Goal: Task Accomplishment & Management: Use online tool/utility

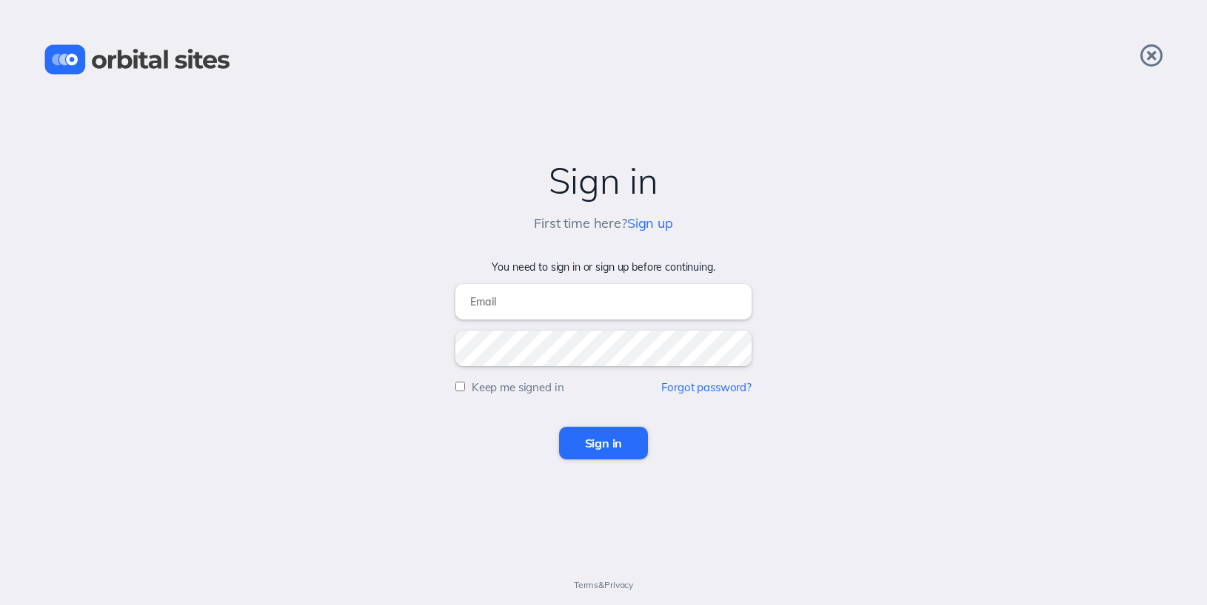
type input "[EMAIL_ADDRESS][DOMAIN_NAME]"
click at [580, 449] on input "Sign in" at bounding box center [604, 443] width 90 height 33
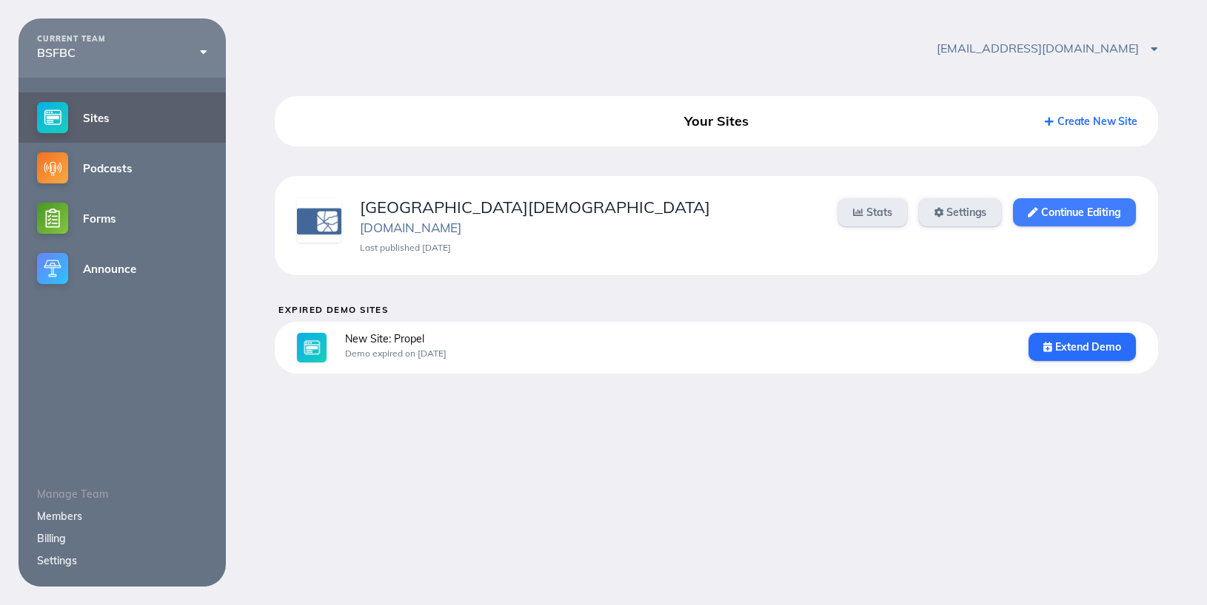
click at [1027, 209] on icon at bounding box center [1032, 213] width 10 height 10
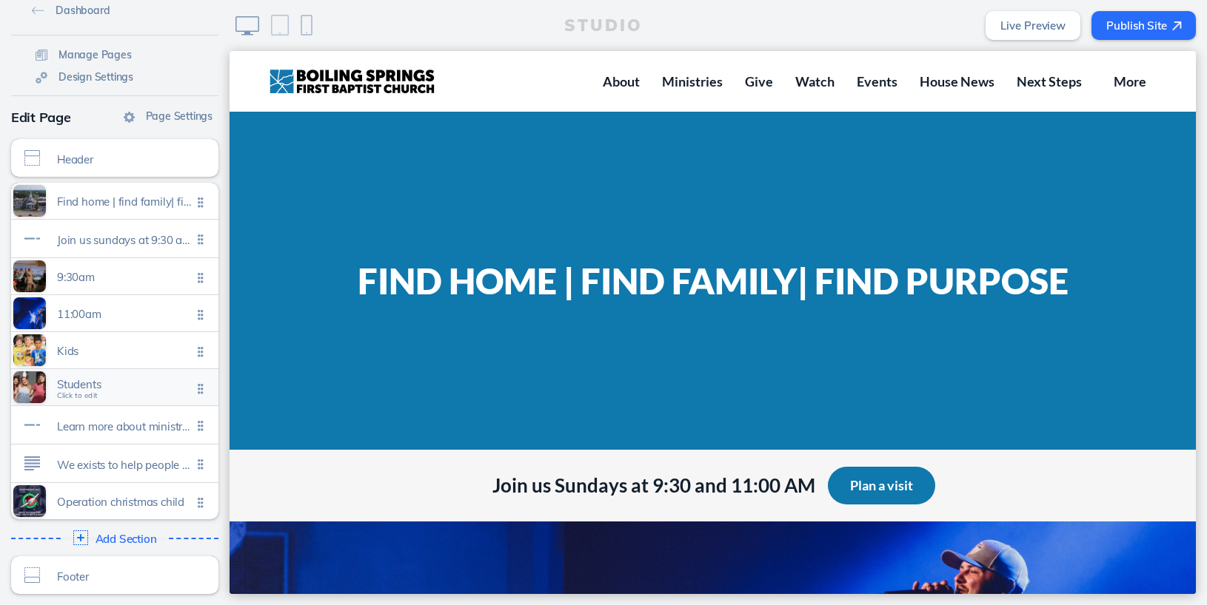
scroll to position [7, 0]
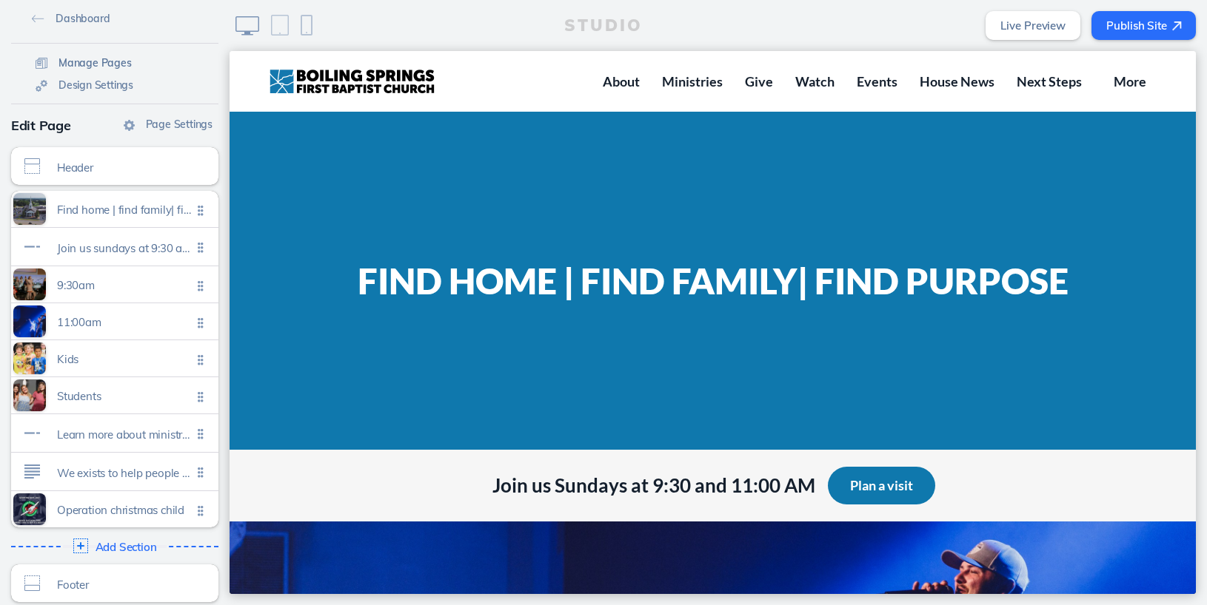
click at [98, 60] on span "Manage Pages" at bounding box center [94, 62] width 73 height 13
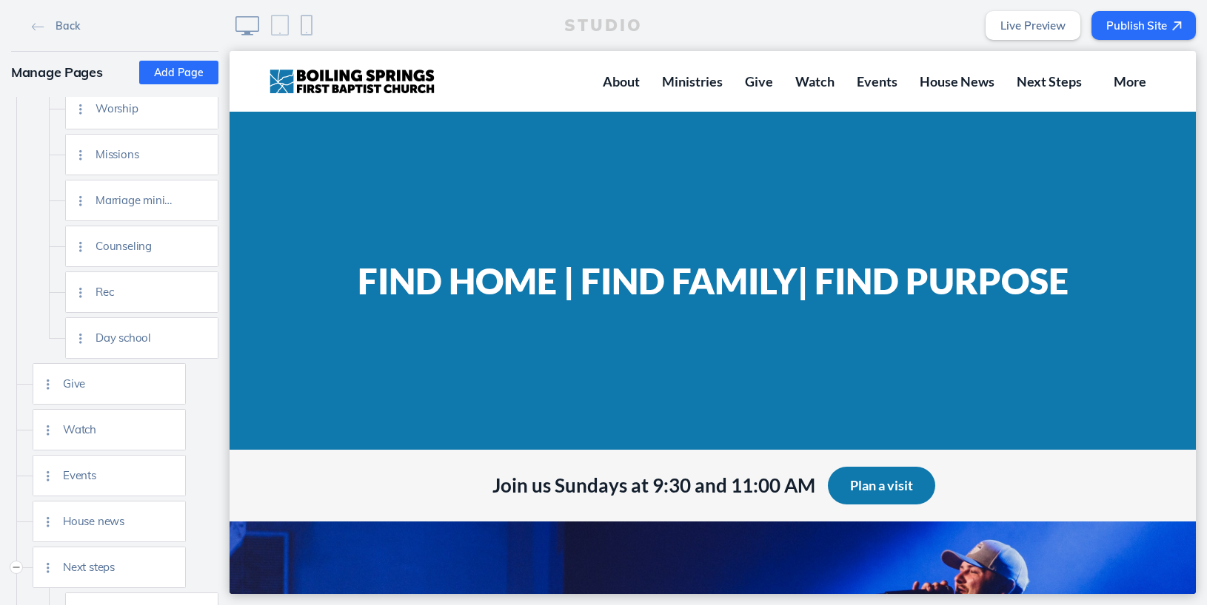
scroll to position [517, 0]
click at [170, 471] on img at bounding box center [168, 474] width 11 height 11
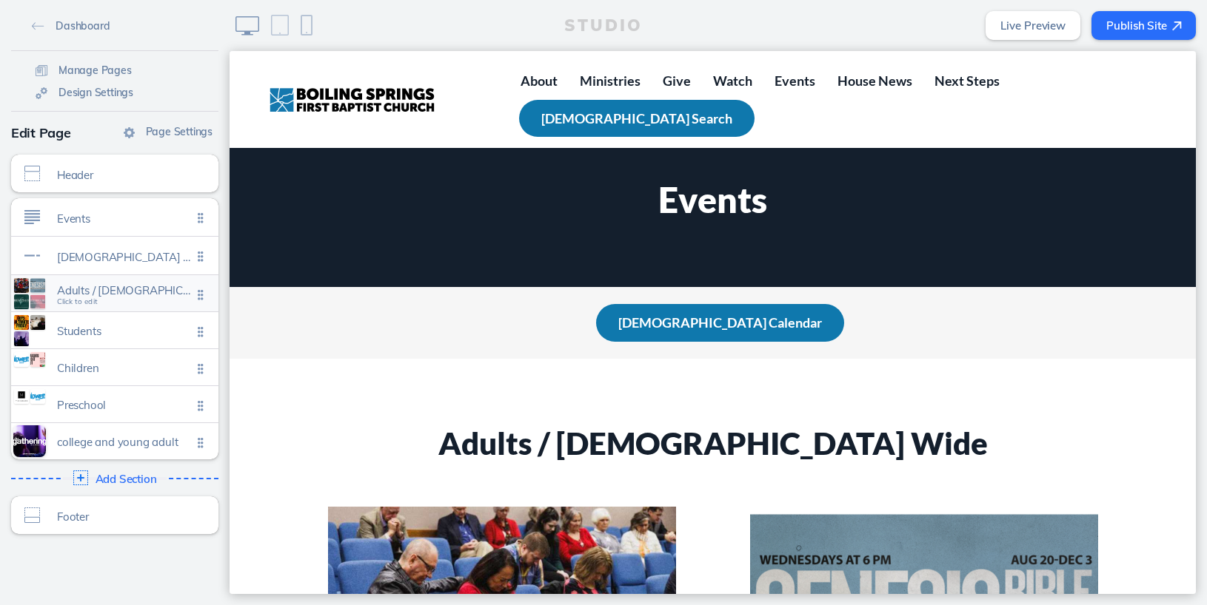
click at [86, 303] on span "Click to edit" at bounding box center [77, 302] width 41 height 9
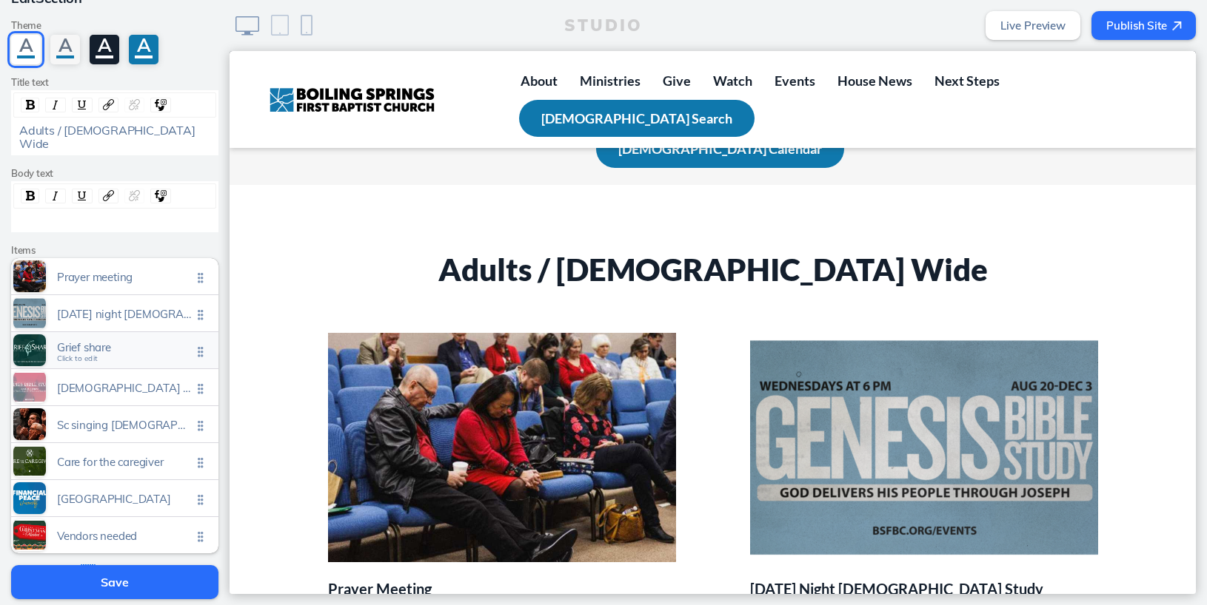
scroll to position [126, 0]
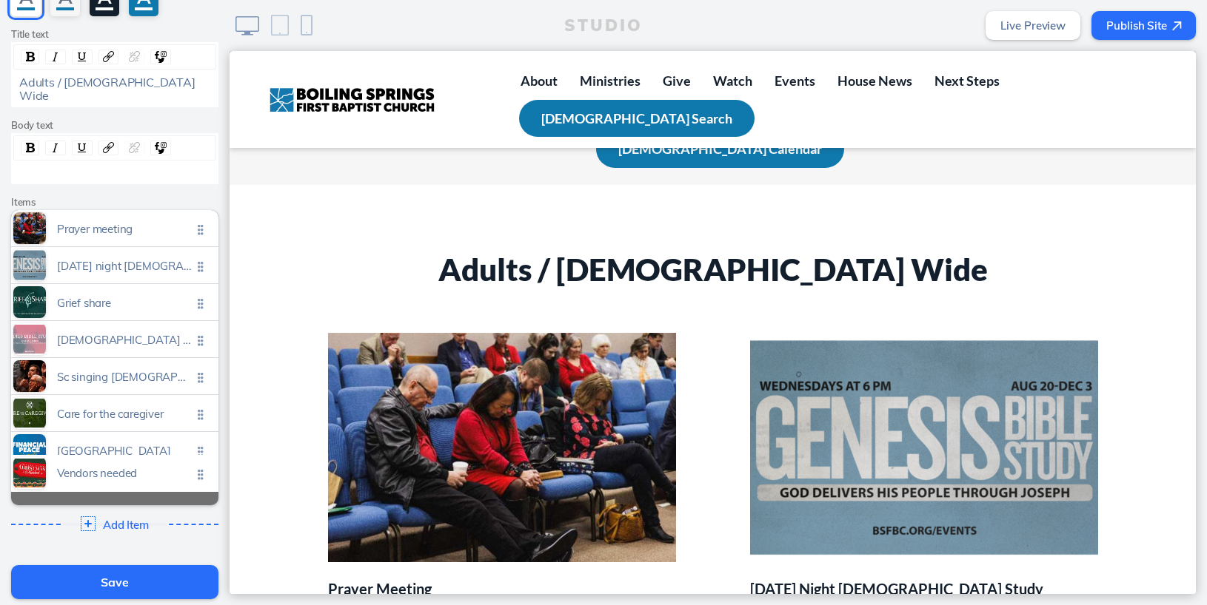
click at [203, 477] on ul "Prayer meeting Click to edit [DATE] night [DEMOGRAPHIC_DATA] study Click to edi…" at bounding box center [114, 357] width 207 height 295
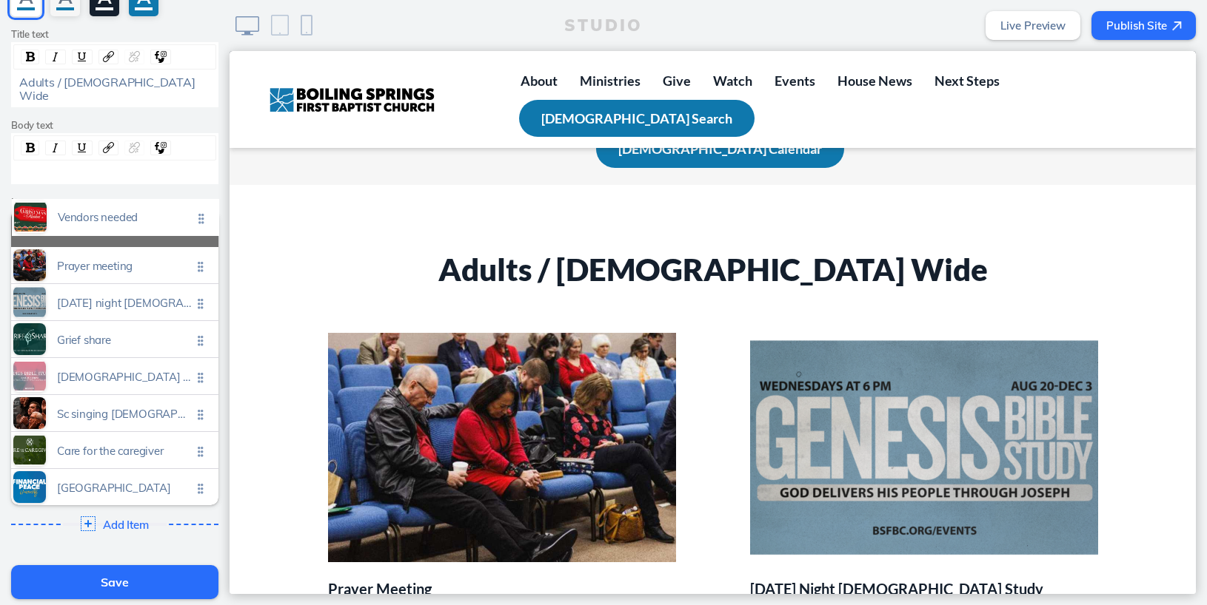
drag, startPoint x: 203, startPoint y: 477, endPoint x: 204, endPoint y: 221, distance: 256.1
click at [204, 221] on ul "Prayer meeting Click to edit [DATE] night [DEMOGRAPHIC_DATA] study Click to edi…" at bounding box center [114, 357] width 207 height 295
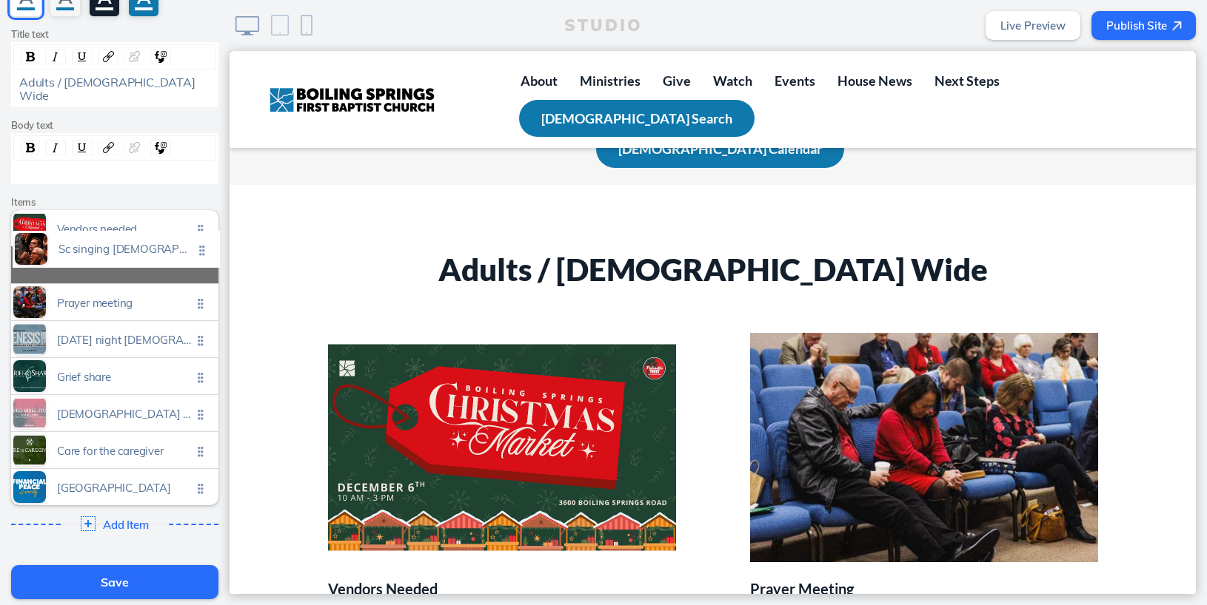
drag, startPoint x: 203, startPoint y: 406, endPoint x: 204, endPoint y: 255, distance: 150.3
click at [204, 255] on ul "Vendors needed Click to edit Prayer meeting Click to edit [DATE] night [DEMOGRA…" at bounding box center [114, 357] width 207 height 295
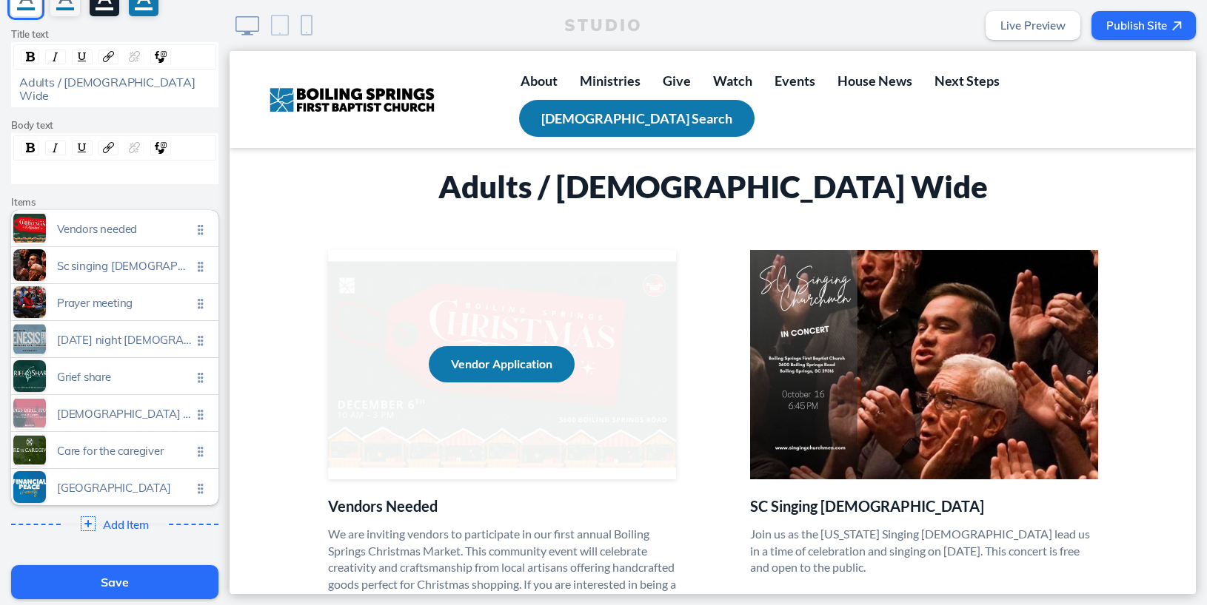
scroll to position [191, 0]
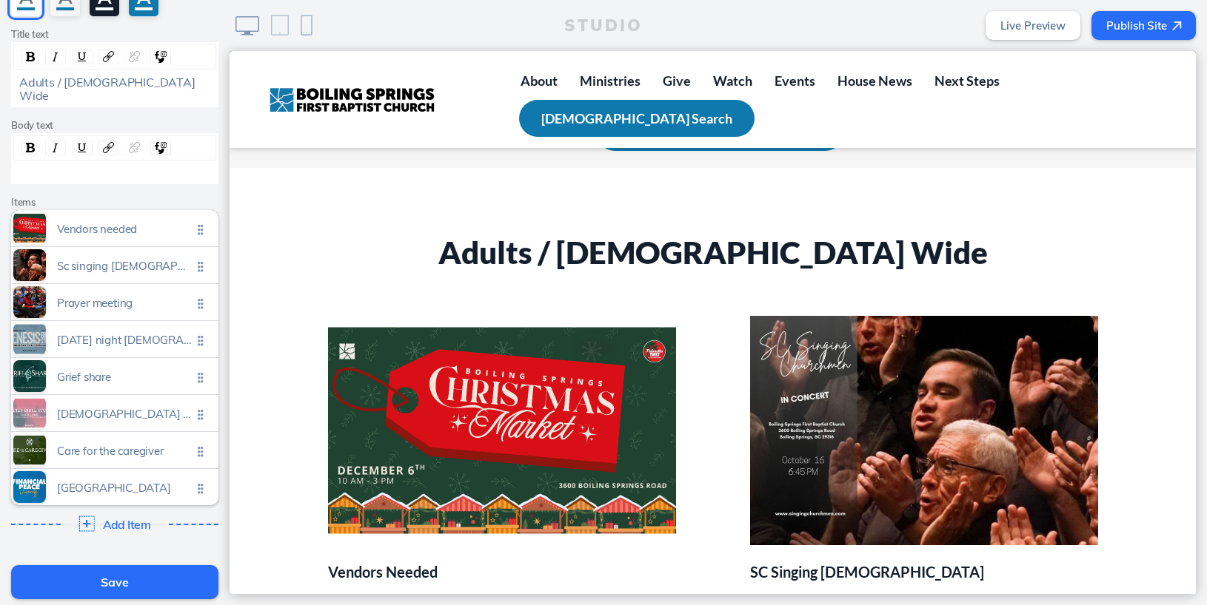
click at [83, 516] on img at bounding box center [87, 524] width 16 height 16
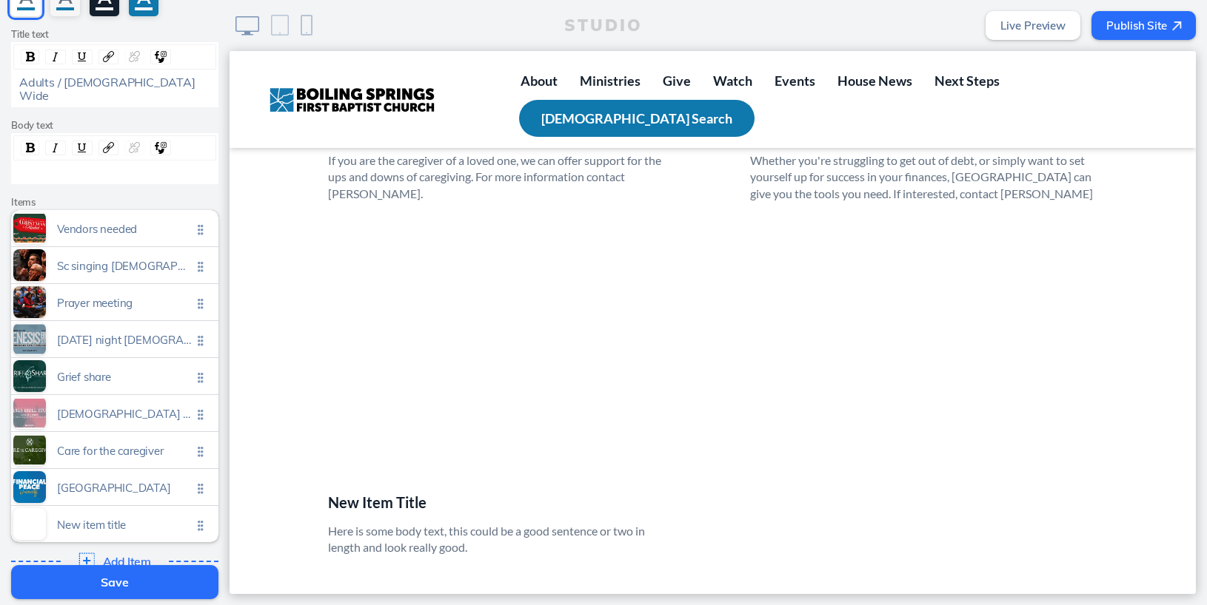
scroll to position [1868, 0]
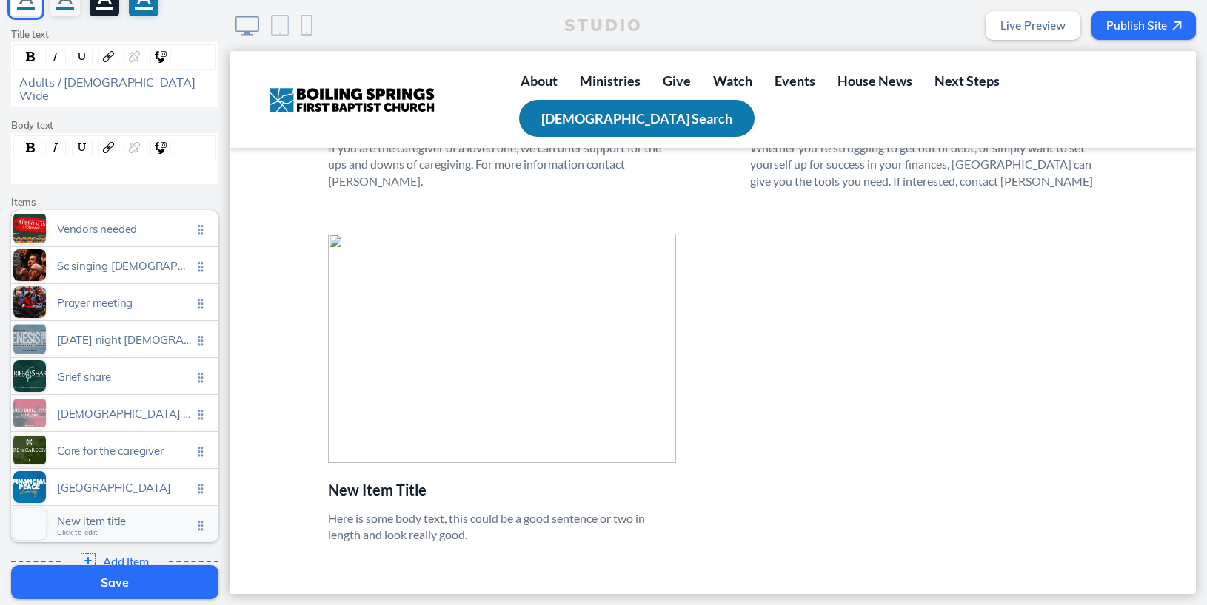
click at [88, 529] on span "Click to edit" at bounding box center [77, 533] width 41 height 9
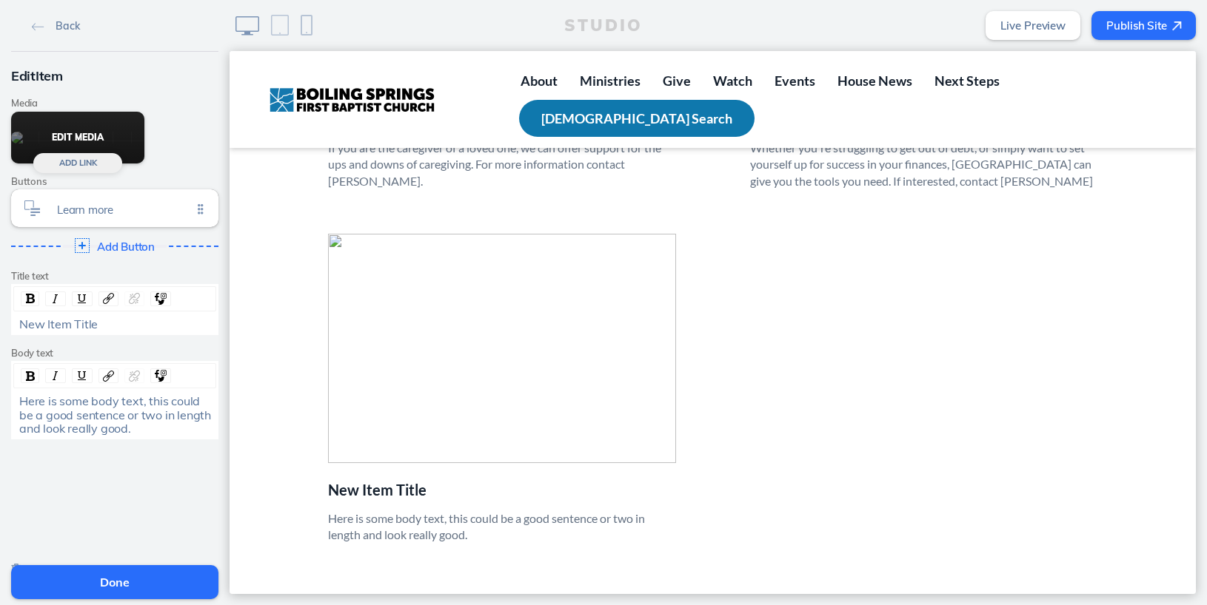
click at [84, 135] on button "Edit Media" at bounding box center [77, 138] width 133 height 52
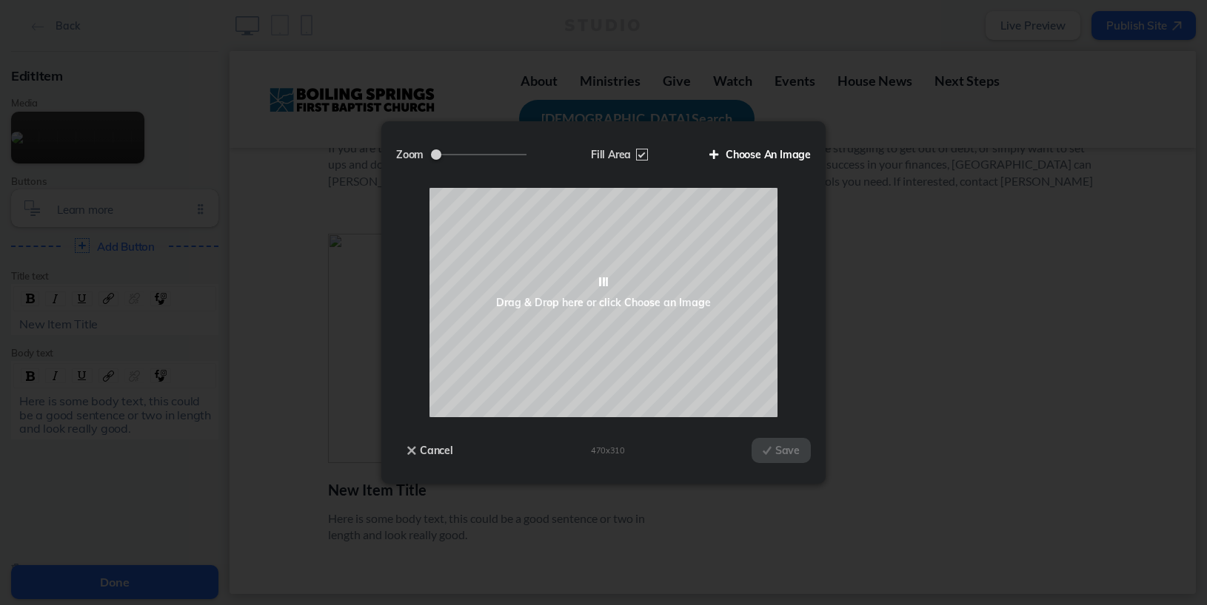
click at [742, 155] on label "Choose An Image" at bounding box center [754, 154] width 113 height 25
click at [0, 0] on input "Choose An Image" at bounding box center [0, 0] width 0 height 0
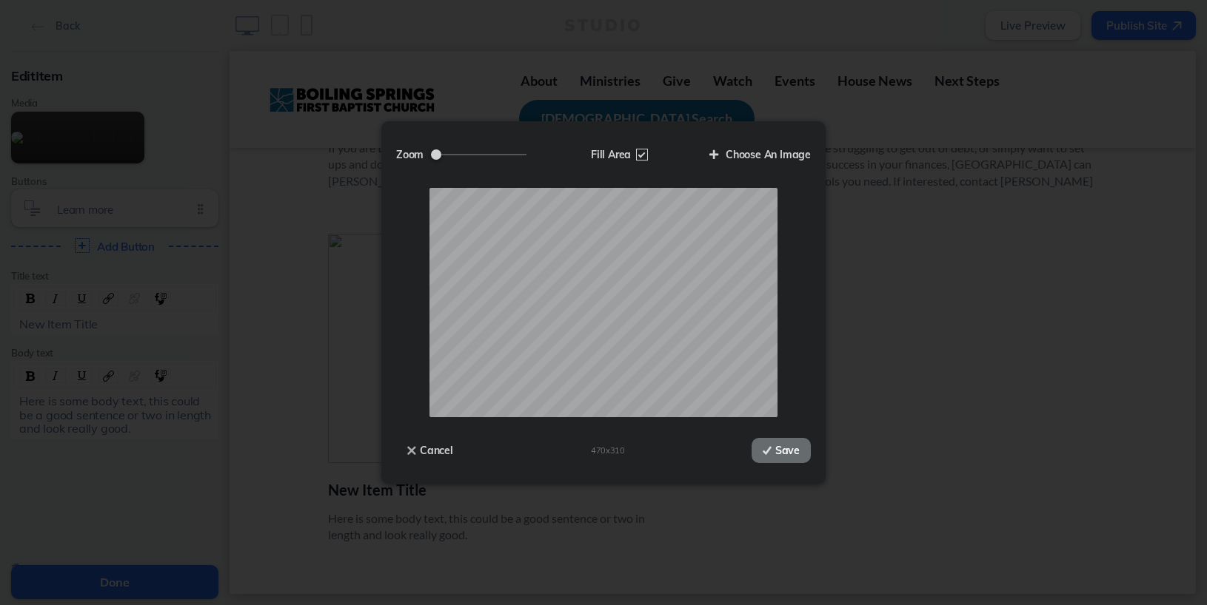
click at [779, 451] on button "Save" at bounding box center [780, 450] width 59 height 25
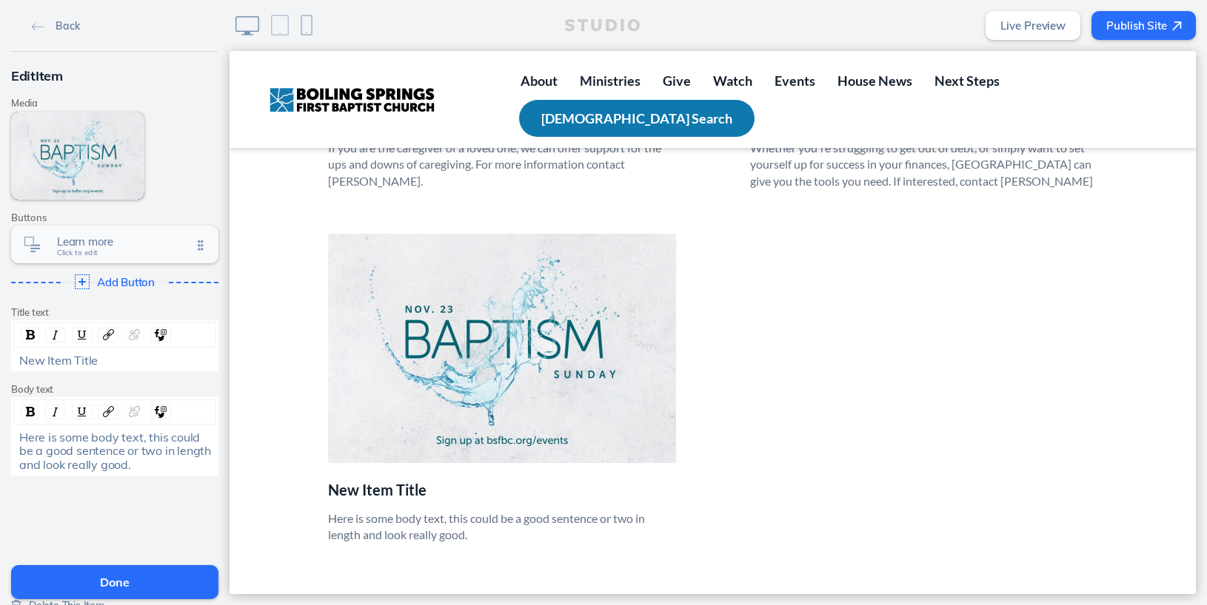
click at [81, 251] on span "Click to edit" at bounding box center [77, 253] width 41 height 9
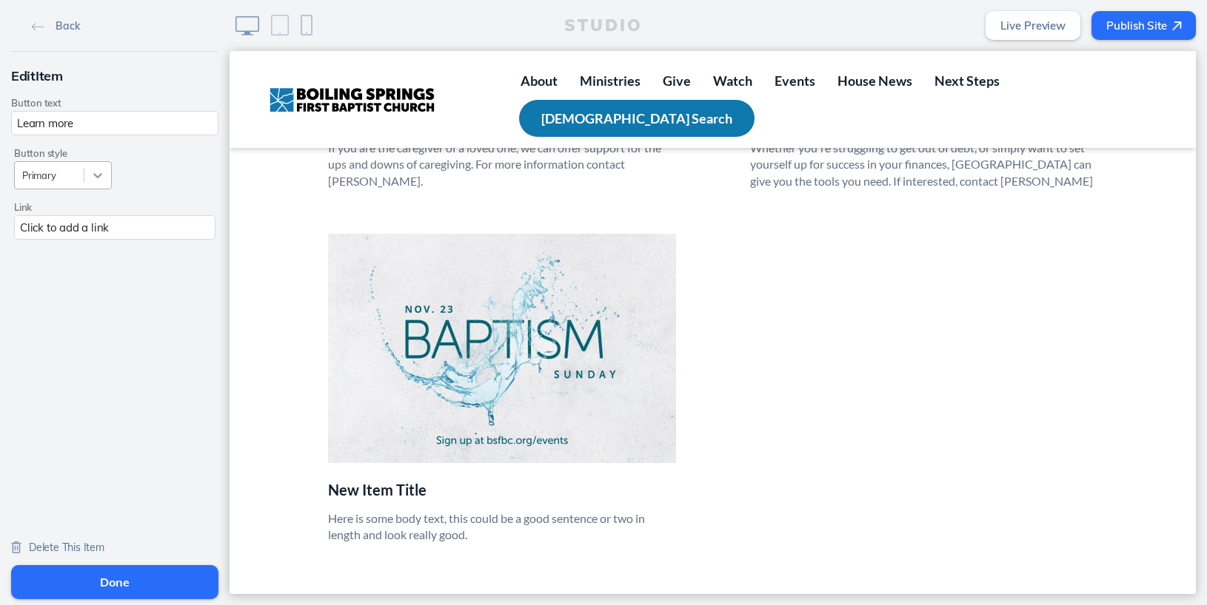
click at [91, 178] on icon at bounding box center [97, 175] width 15 height 15
click at [73, 113] on input "Learn more" at bounding box center [114, 123] width 207 height 24
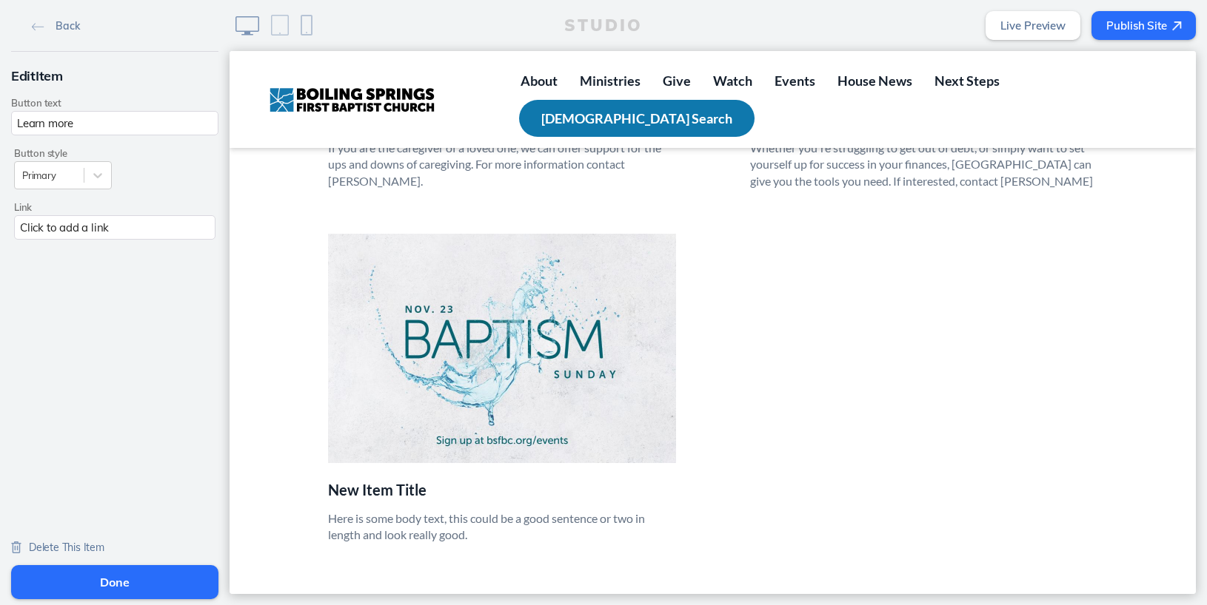
click at [73, 113] on input "Learn more" at bounding box center [114, 123] width 207 height 24
type input "Interest Form"
click at [67, 227] on div "Click to add a link" at bounding box center [114, 227] width 201 height 24
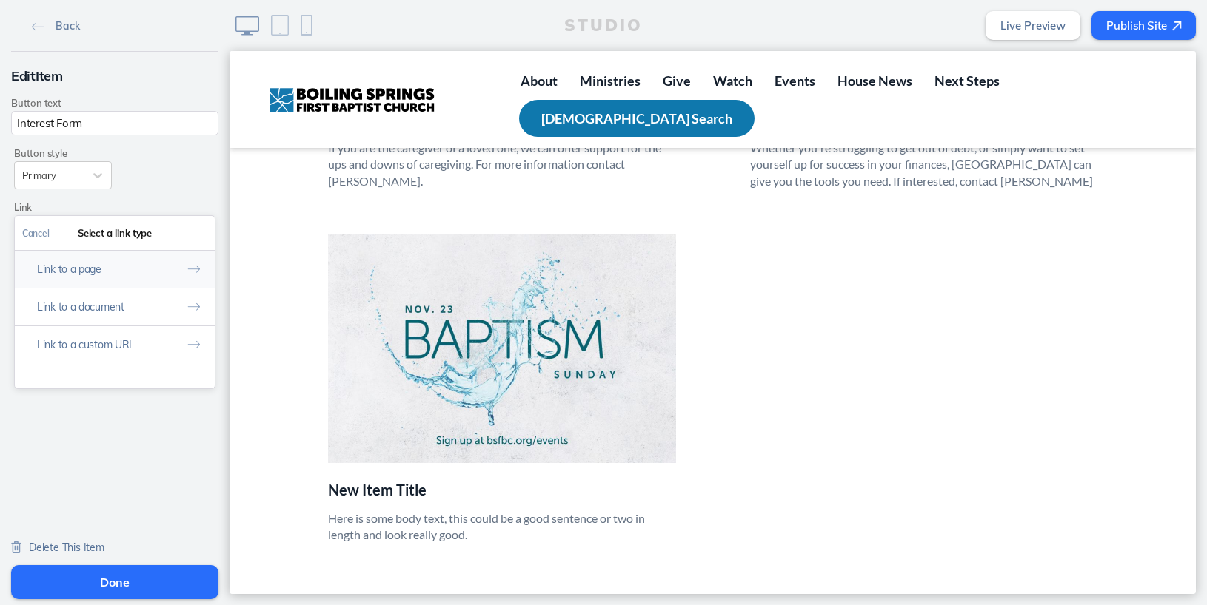
click at [192, 272] on img at bounding box center [193, 269] width 13 height 8
click at [121, 338] on link "[DEMOGRAPHIC_DATA]" at bounding box center [115, 335] width 184 height 23
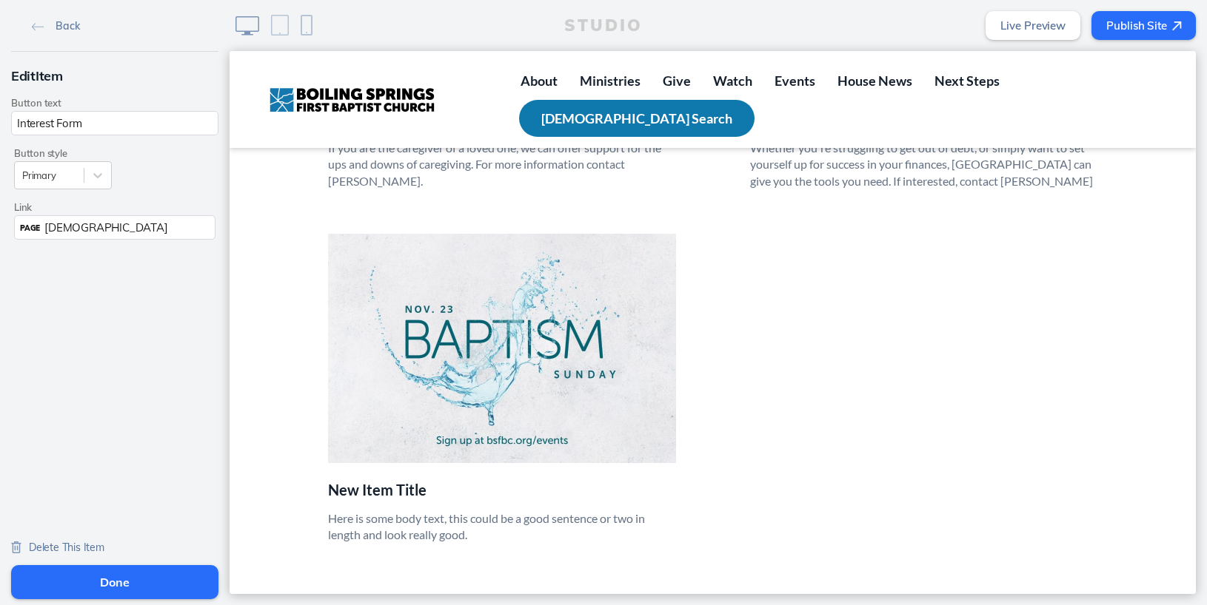
click at [123, 588] on button "Done" at bounding box center [114, 583] width 207 height 34
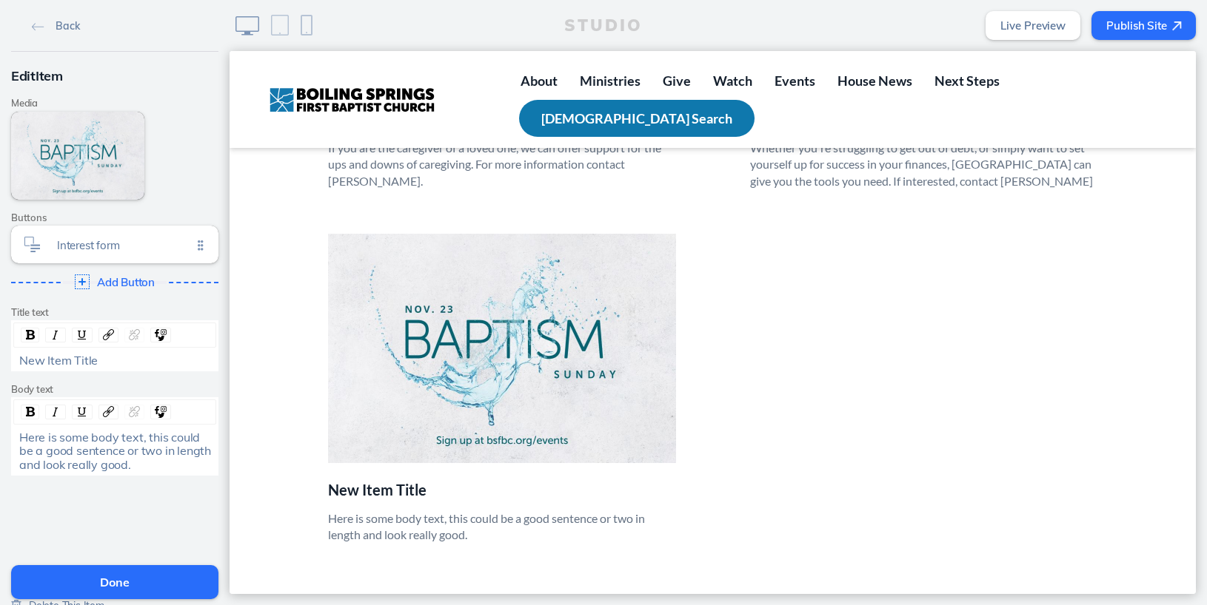
click at [56, 363] on span "New Item Title" at bounding box center [58, 360] width 78 height 15
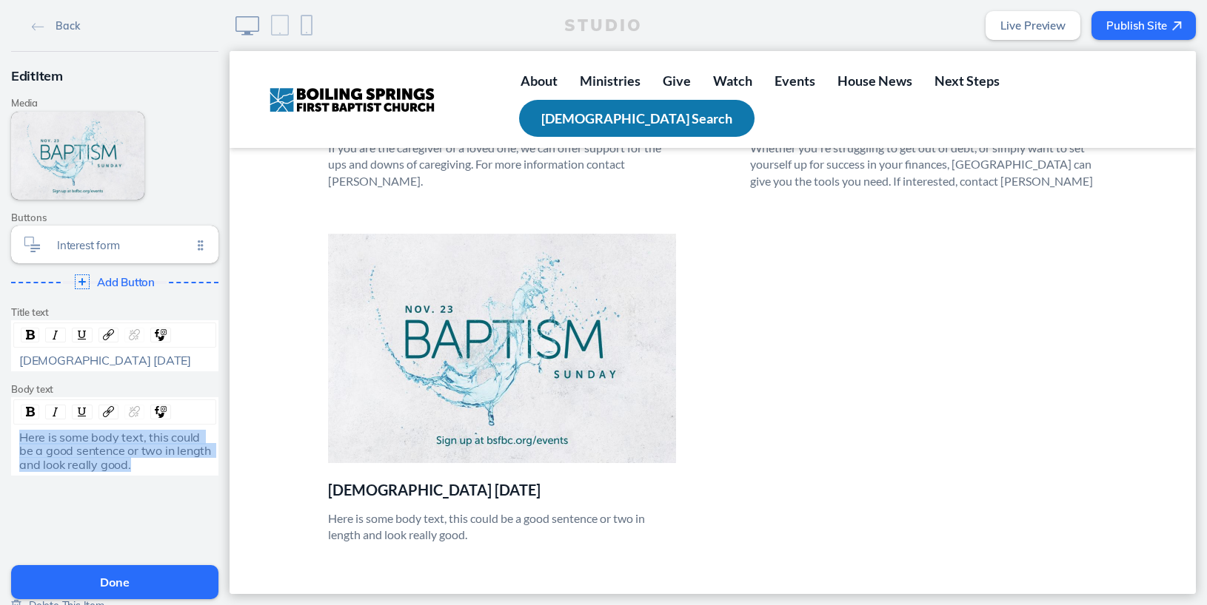
drag, startPoint x: 16, startPoint y: 440, endPoint x: 152, endPoint y: 460, distance: 136.9
click at [152, 460] on div "Here is some body text, this could be a good sentence or two in length and look…" at bounding box center [115, 451] width 202 height 41
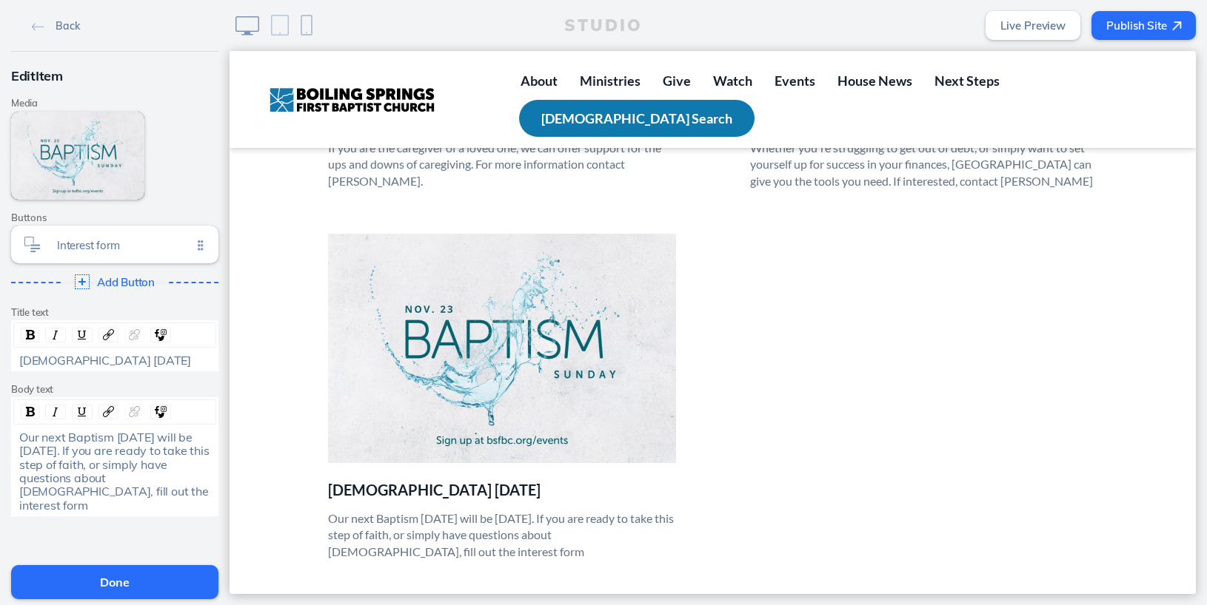
click at [658, 536] on p "Our next Baptism [DATE] will be [DATE]. If you are ready to take this step of f…" at bounding box center [502, 536] width 348 height 50
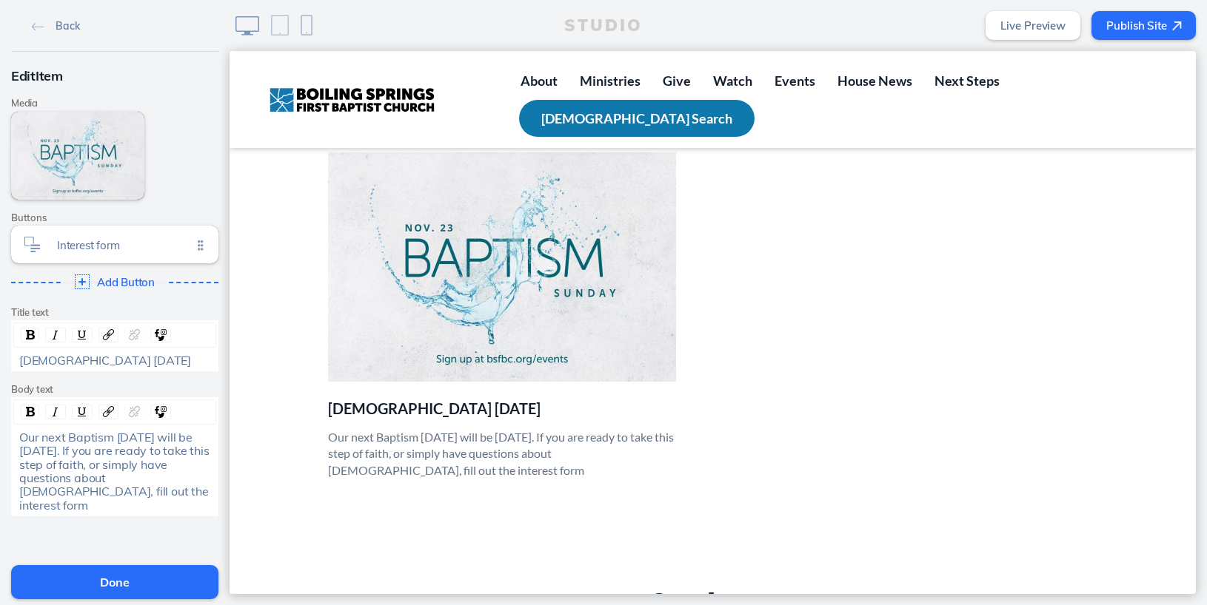
scroll to position [1952, 0]
click at [184, 476] on span "Our next Baptism [DATE] will be [DATE]. If you are ready to take this step of f…" at bounding box center [115, 471] width 192 height 83
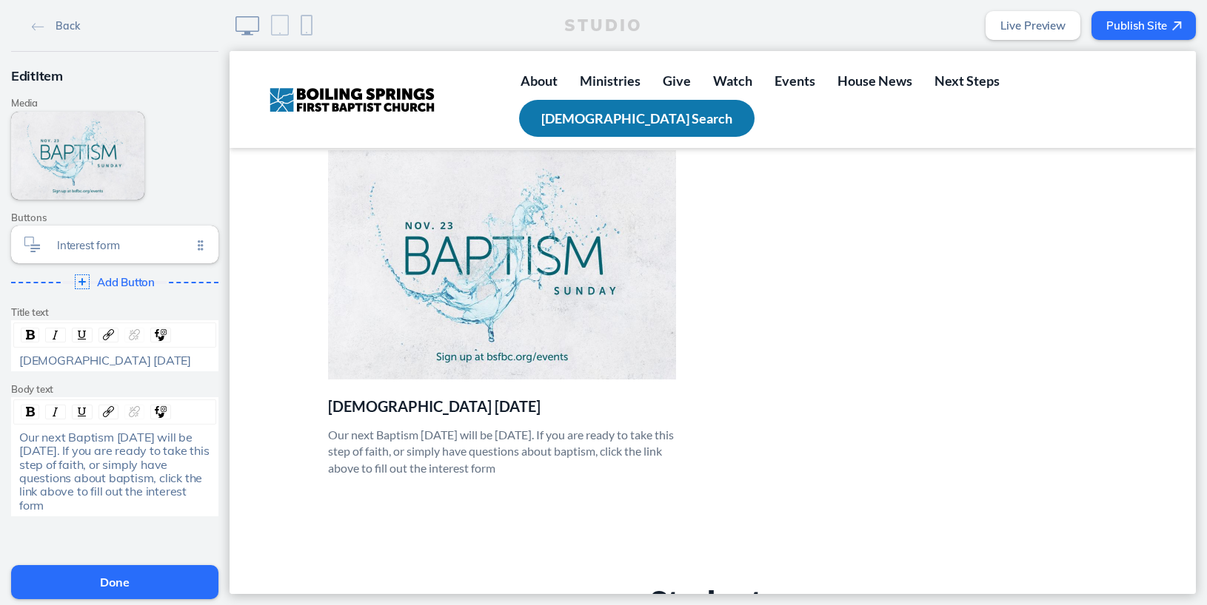
click at [60, 507] on div "Our next Baptism [DATE] will be [DATE]. If you are ready to take this step of f…" at bounding box center [115, 471] width 192 height 81
click at [107, 588] on button "Done" at bounding box center [114, 583] width 207 height 34
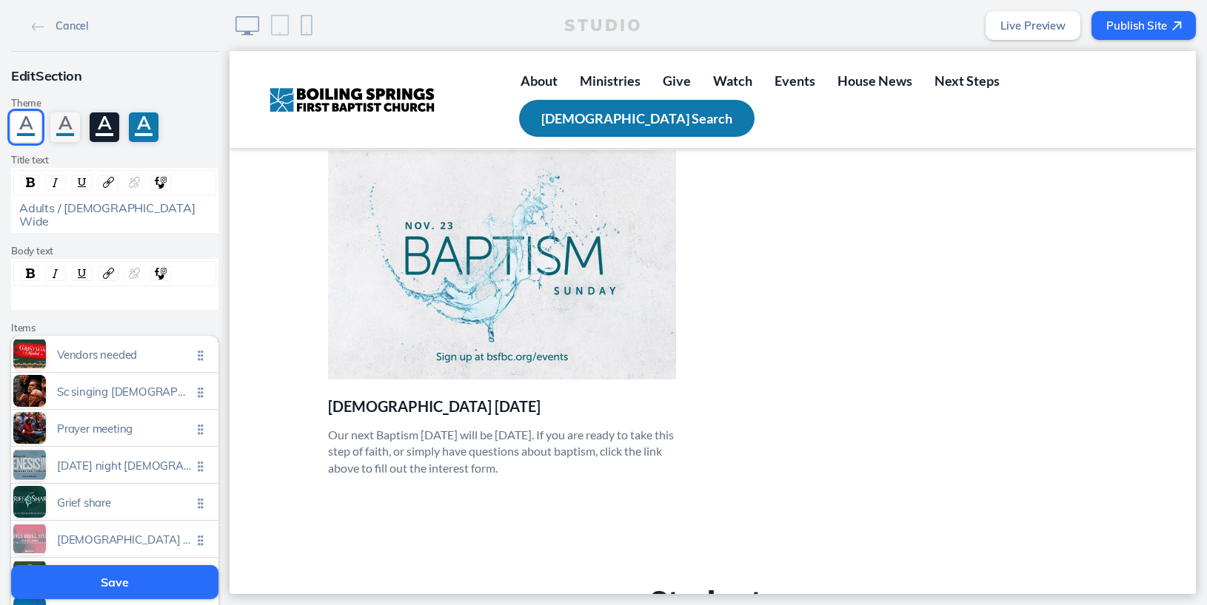
click at [146, 580] on button "Save" at bounding box center [114, 583] width 207 height 34
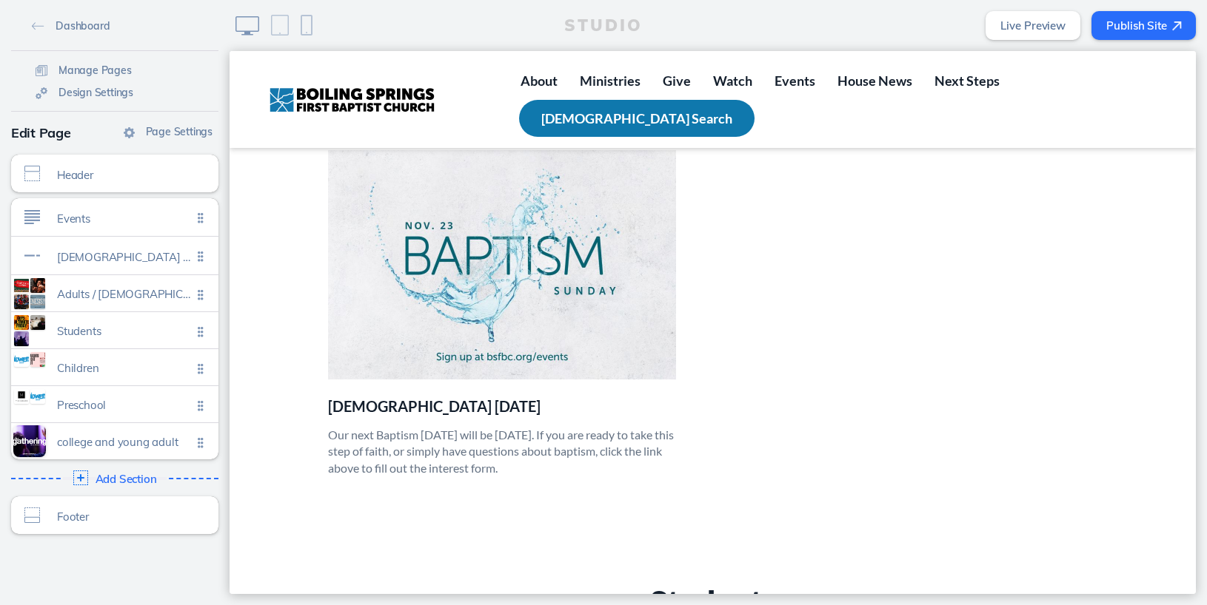
click at [1139, 23] on button "Publish Site" at bounding box center [1143, 25] width 104 height 29
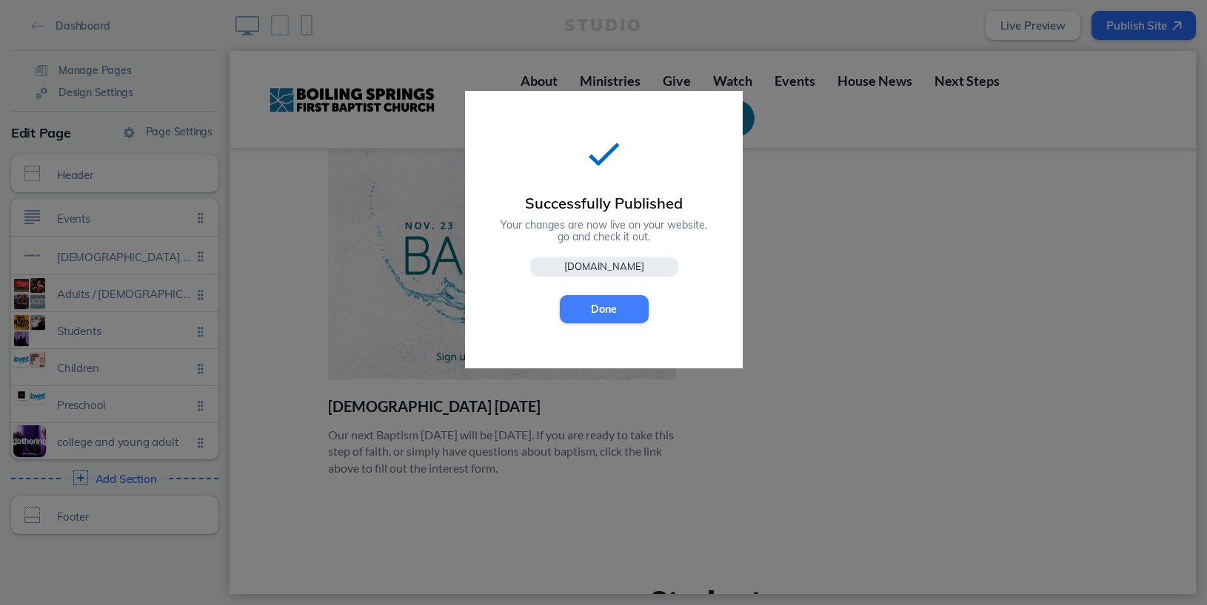
click at [625, 319] on button "Done" at bounding box center [604, 309] width 89 height 28
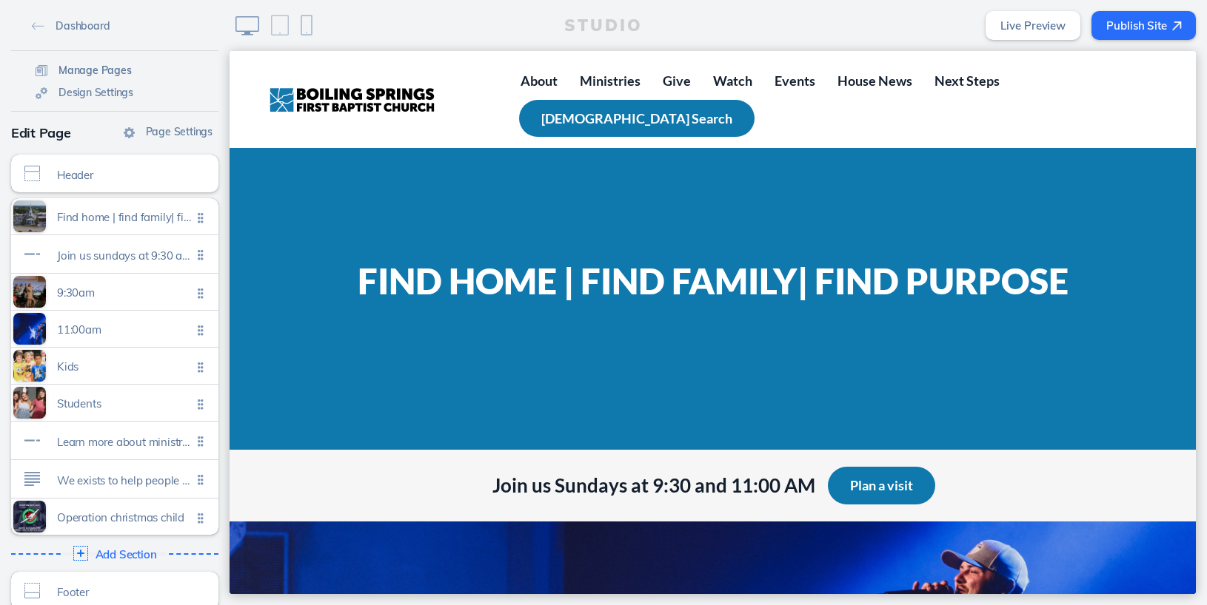
click at [123, 76] on span "Manage Pages" at bounding box center [94, 70] width 73 height 13
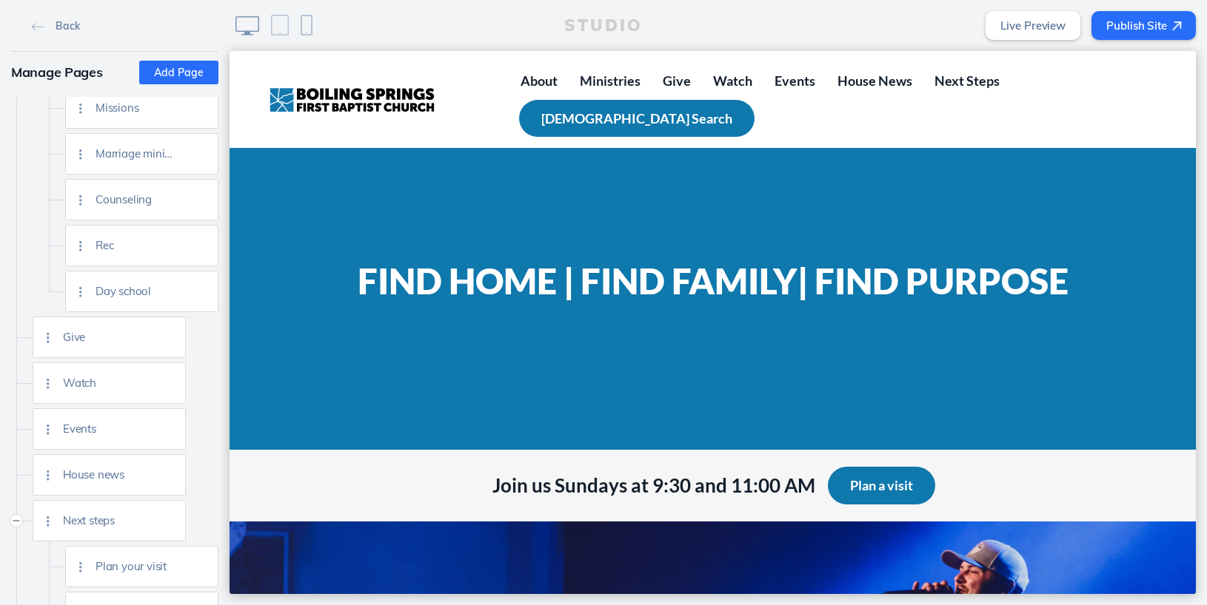
scroll to position [565, 0]
click at [169, 422] on img at bounding box center [168, 427] width 11 height 11
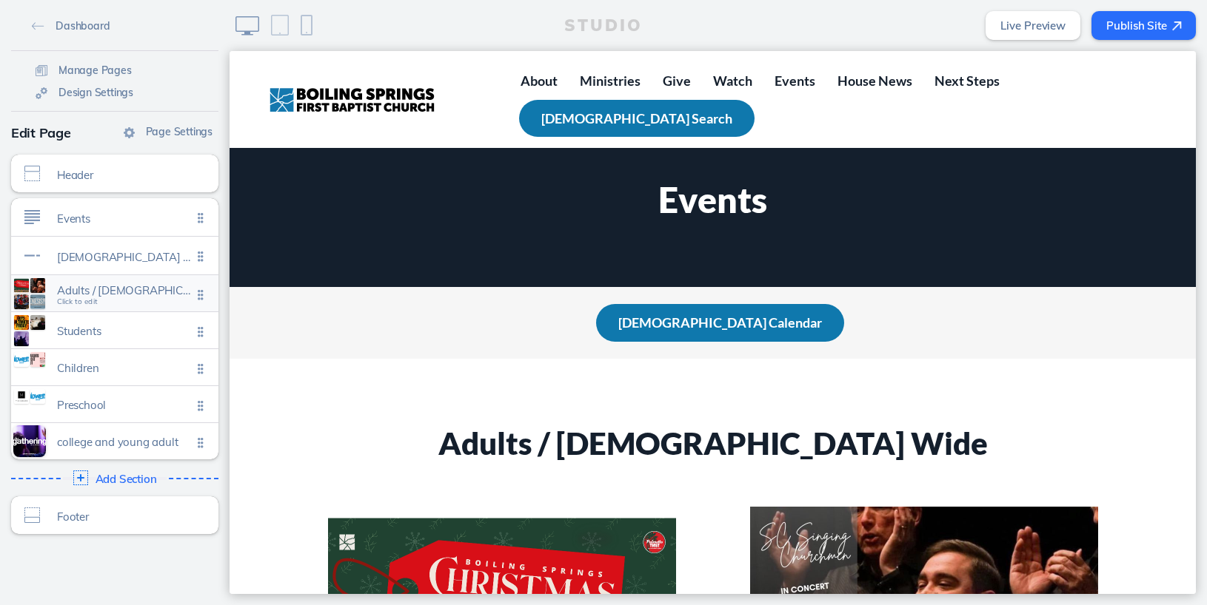
click at [76, 302] on span "Click to edit" at bounding box center [77, 302] width 41 height 9
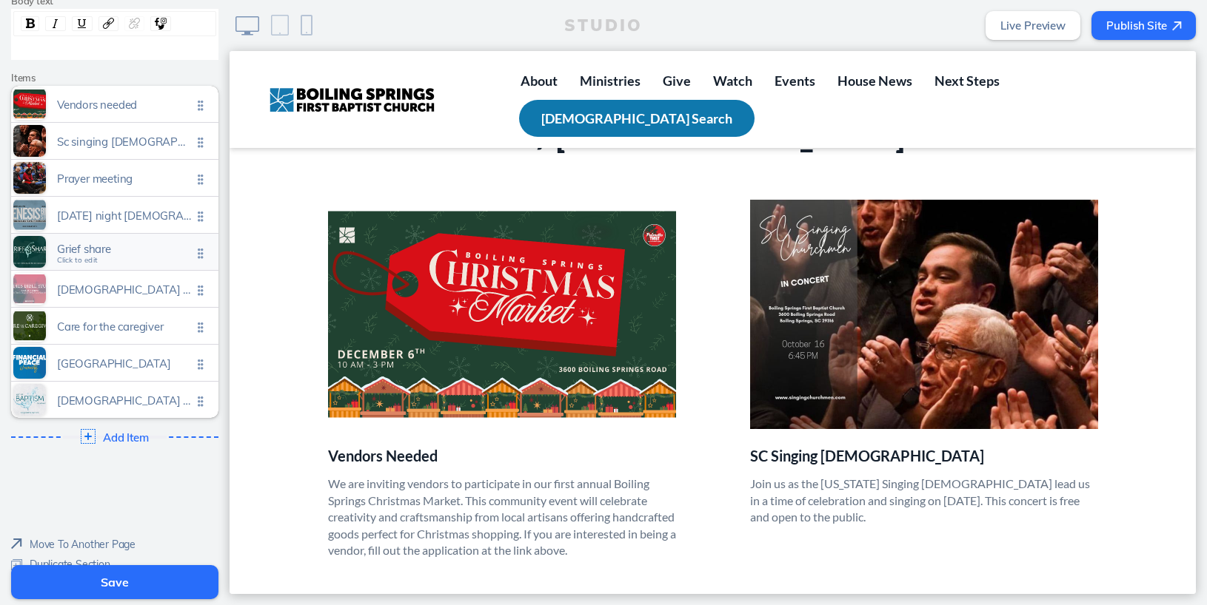
scroll to position [274, 0]
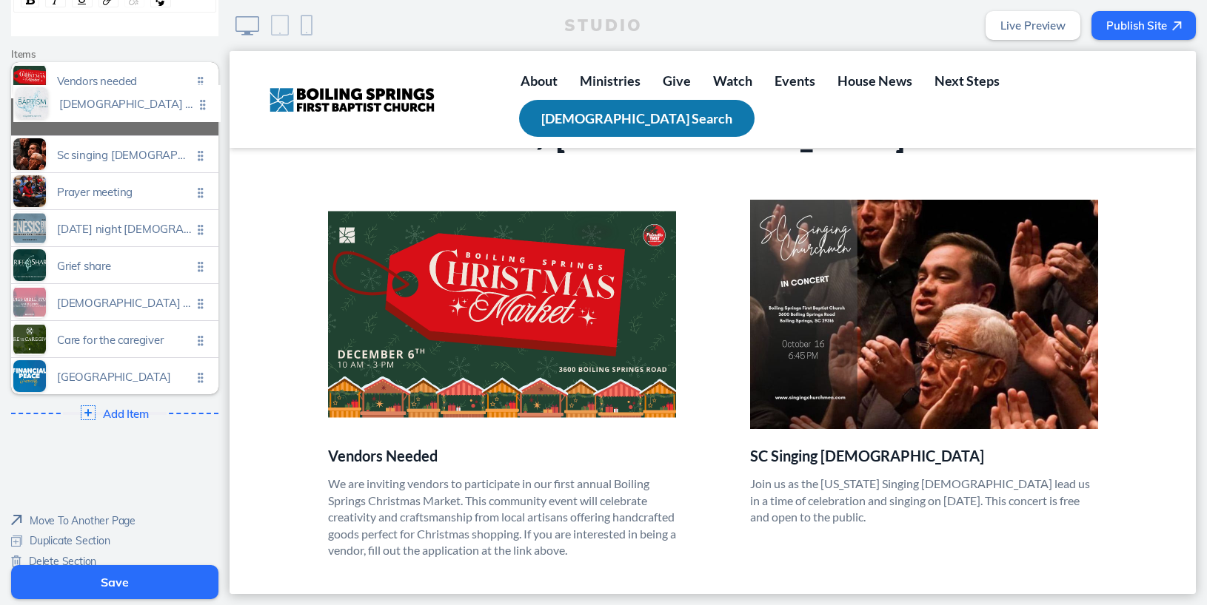
drag, startPoint x: 195, startPoint y: 366, endPoint x: 198, endPoint y: 108, distance: 257.6
click at [198, 108] on ul "Vendors needed Click to edit Sc singing churchmen Click to edit Prayer meeting …" at bounding box center [114, 228] width 207 height 332
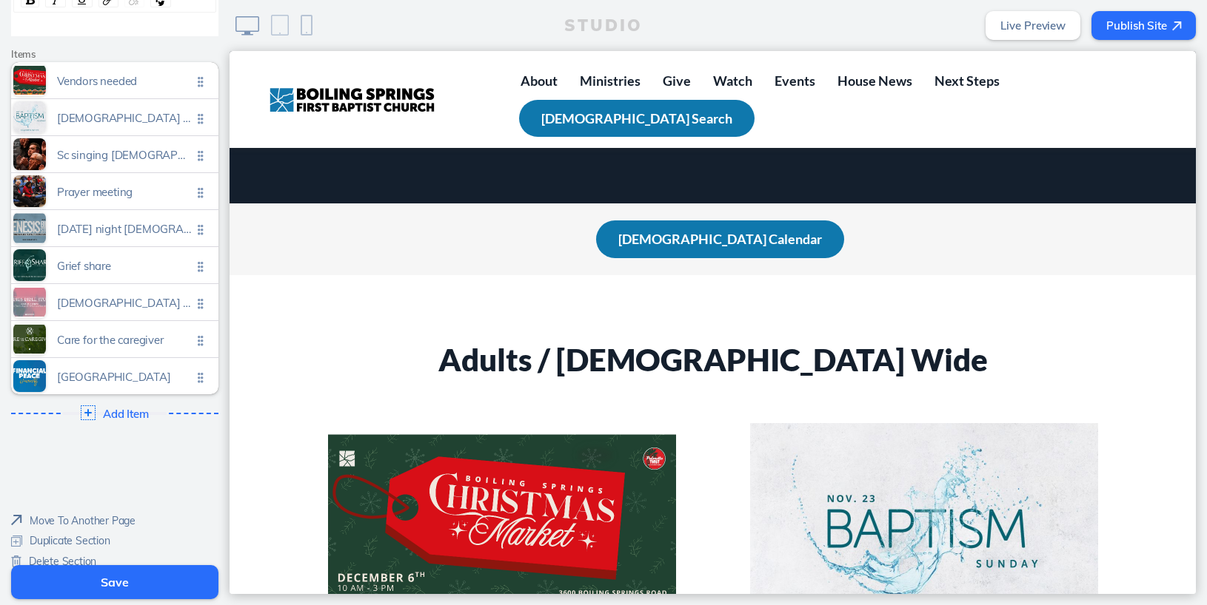
scroll to position [0, 0]
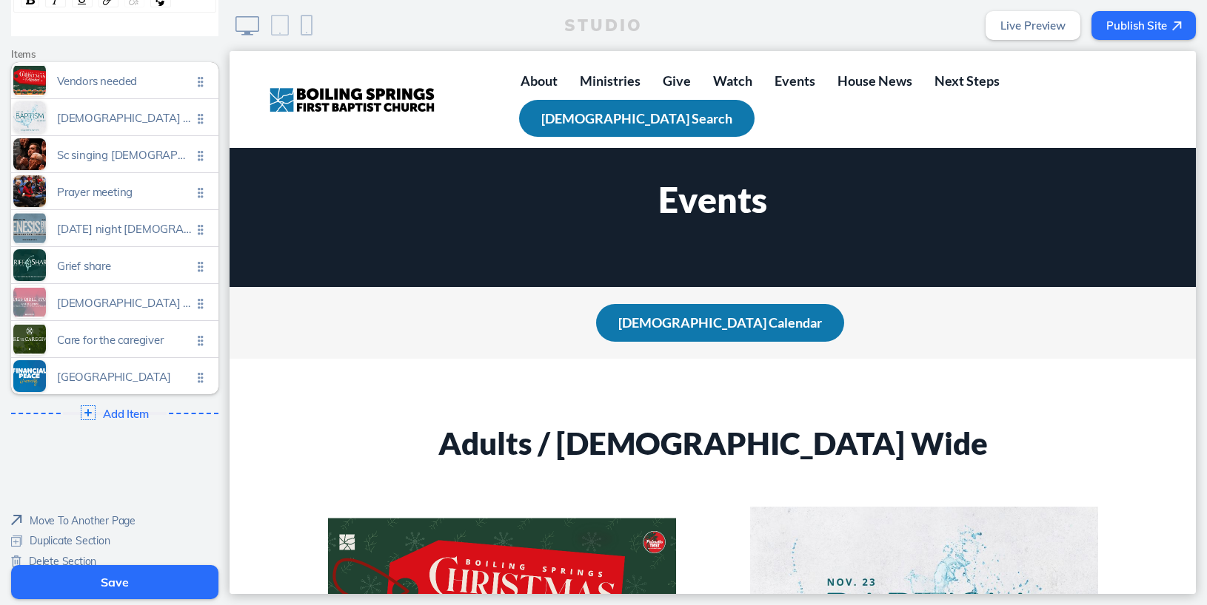
click at [135, 576] on button "Save" at bounding box center [114, 583] width 207 height 34
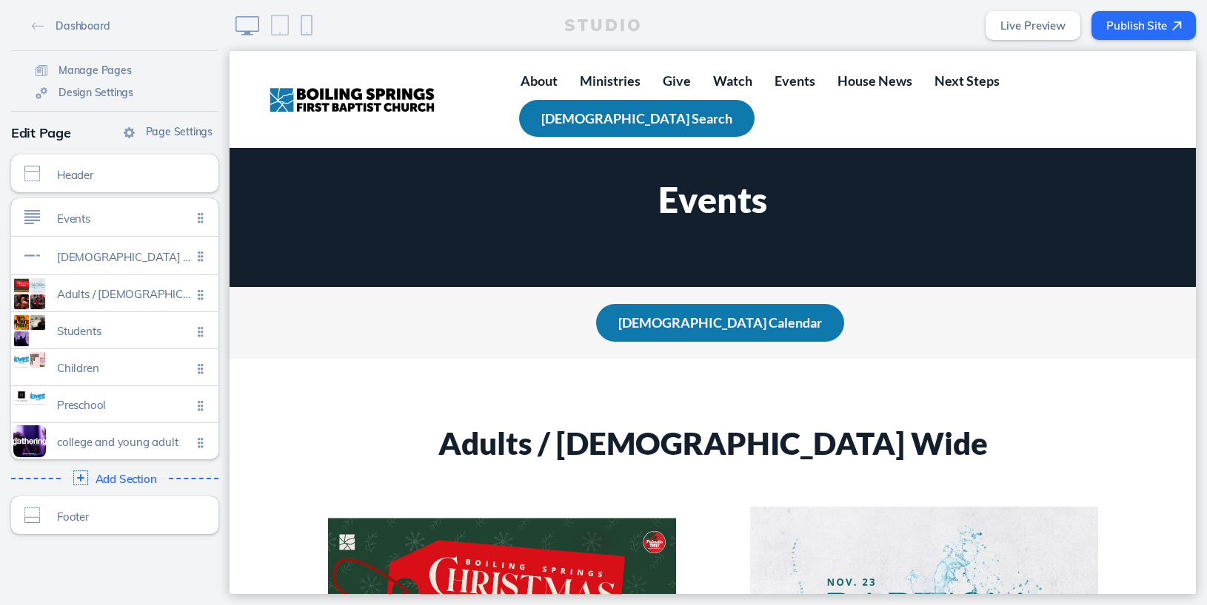
click at [1141, 28] on button "Publish Site" at bounding box center [1143, 25] width 104 height 29
